Goal: Navigation & Orientation: Find specific page/section

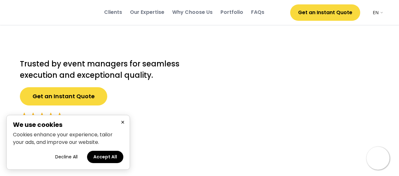
select select ""en""
click at [125, 121] on button "×" at bounding box center [123, 123] width 8 height 8
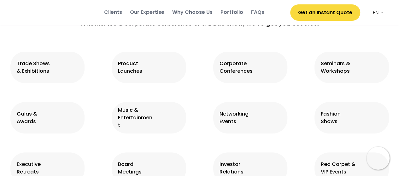
scroll to position [601, 0]
